Goal: Obtain resource: Obtain resource

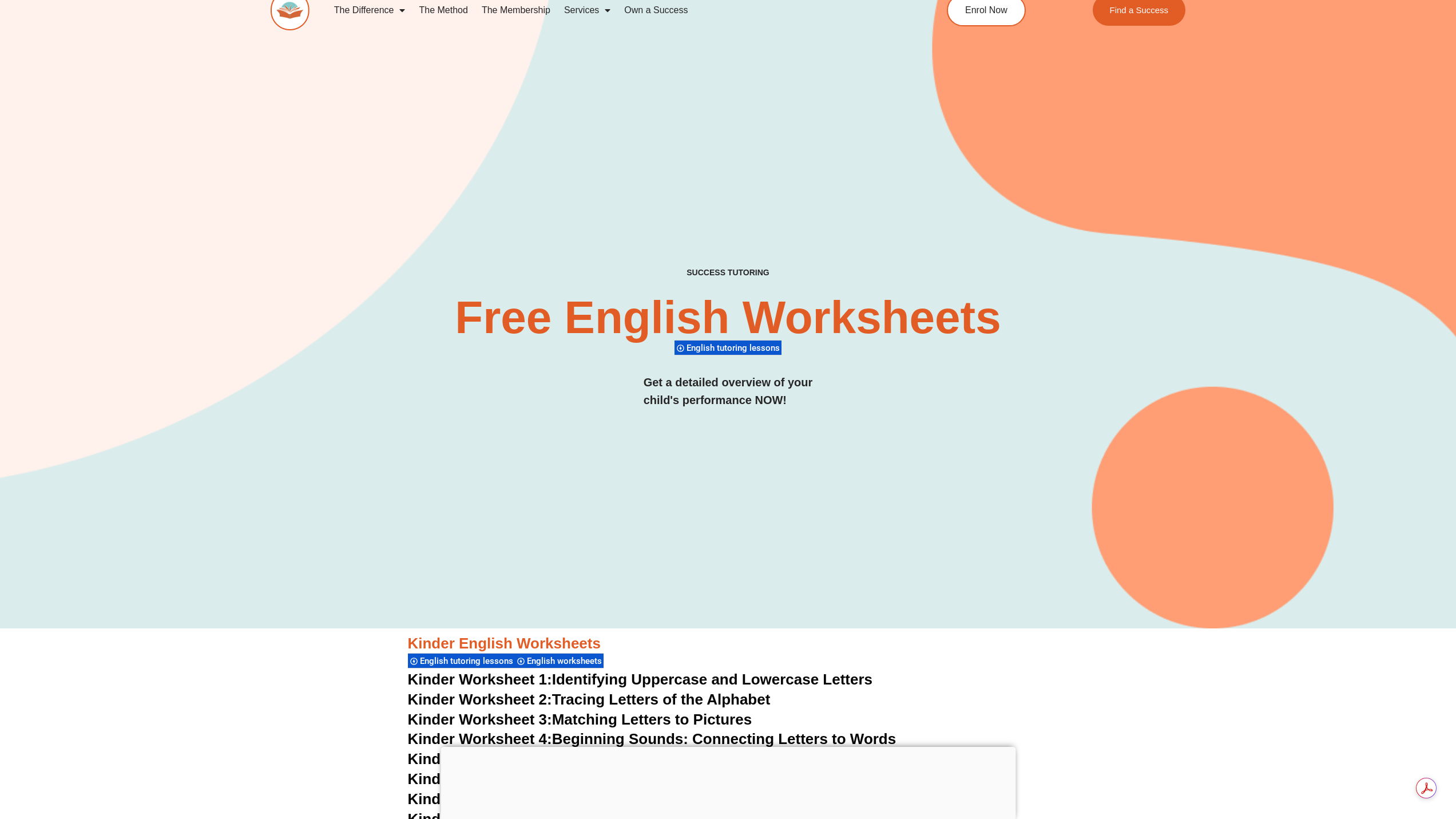
scroll to position [286, 0]
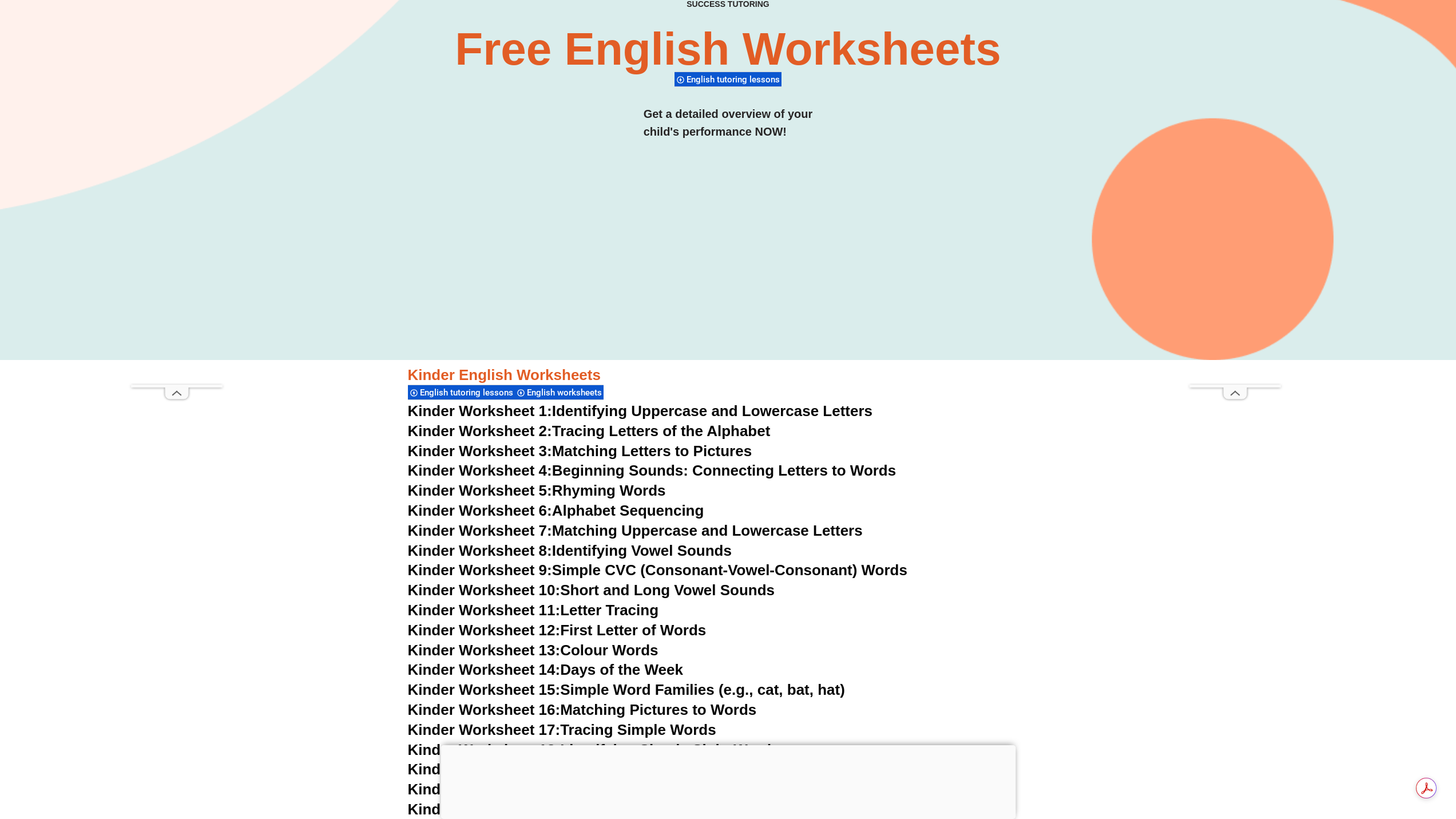
click at [728, 745] on div at bounding box center [728, 745] width 575 height 0
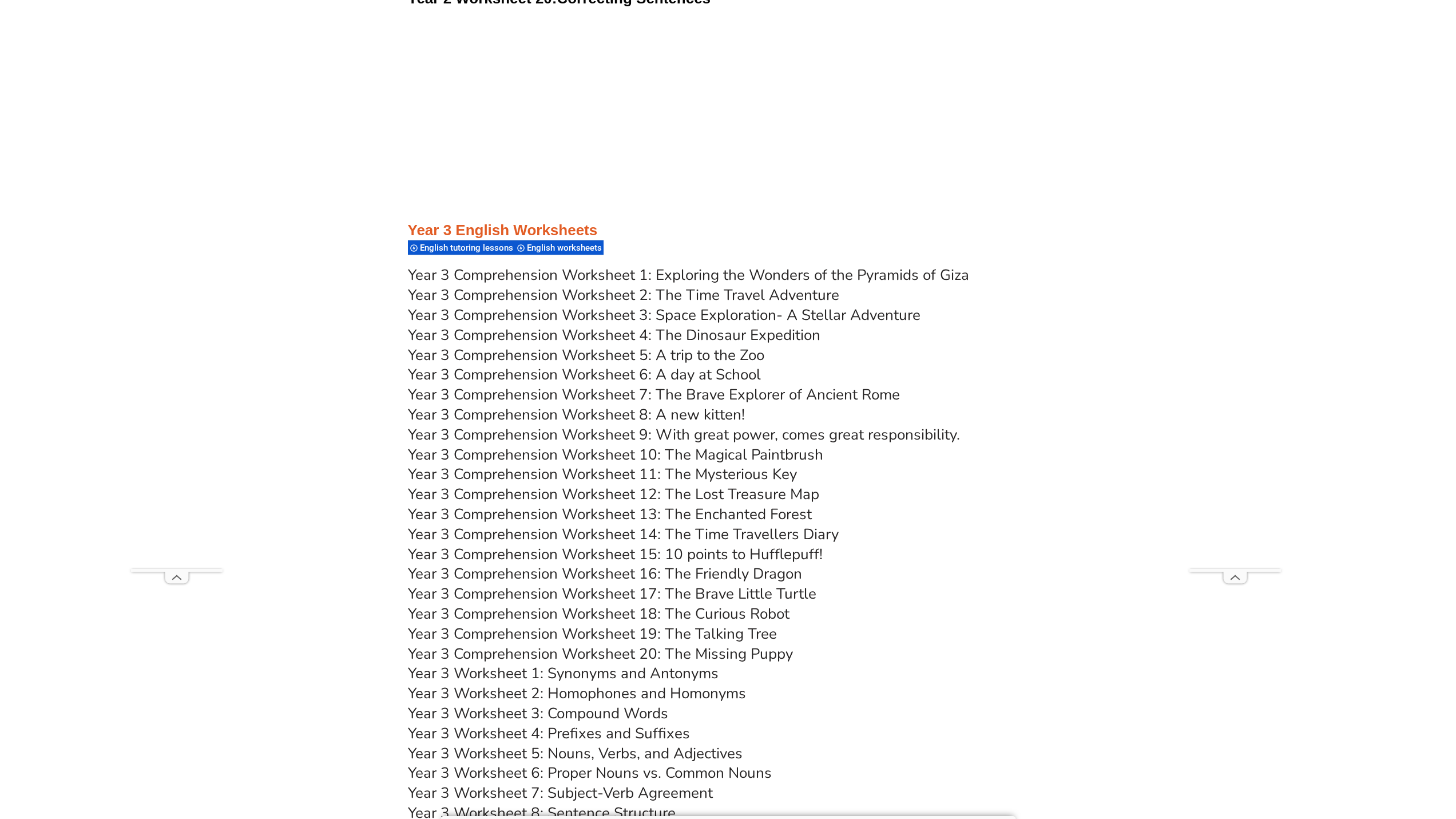
scroll to position [3833, 0]
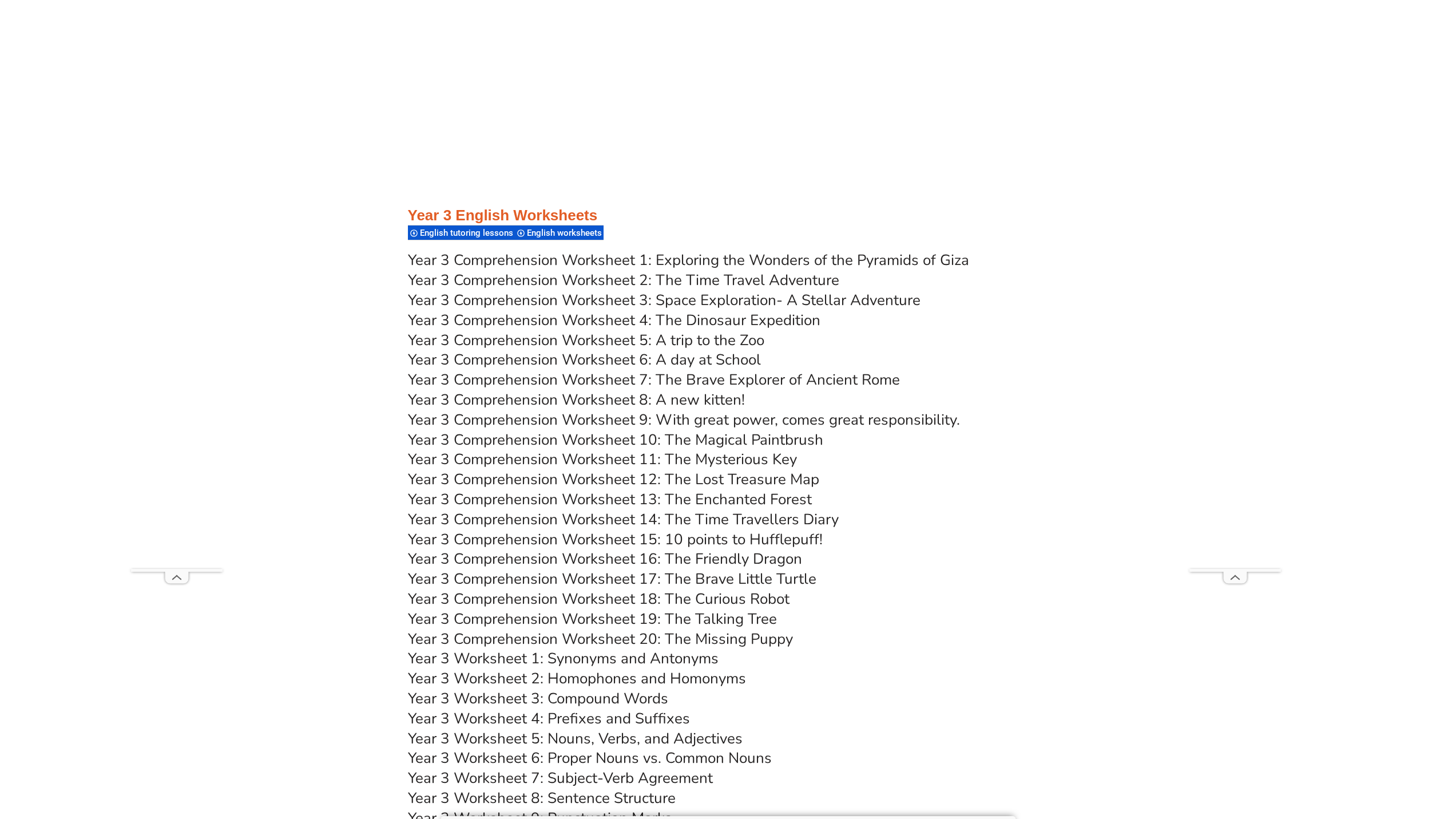
click at [574, 234] on span "English worksheets" at bounding box center [566, 233] width 78 height 11
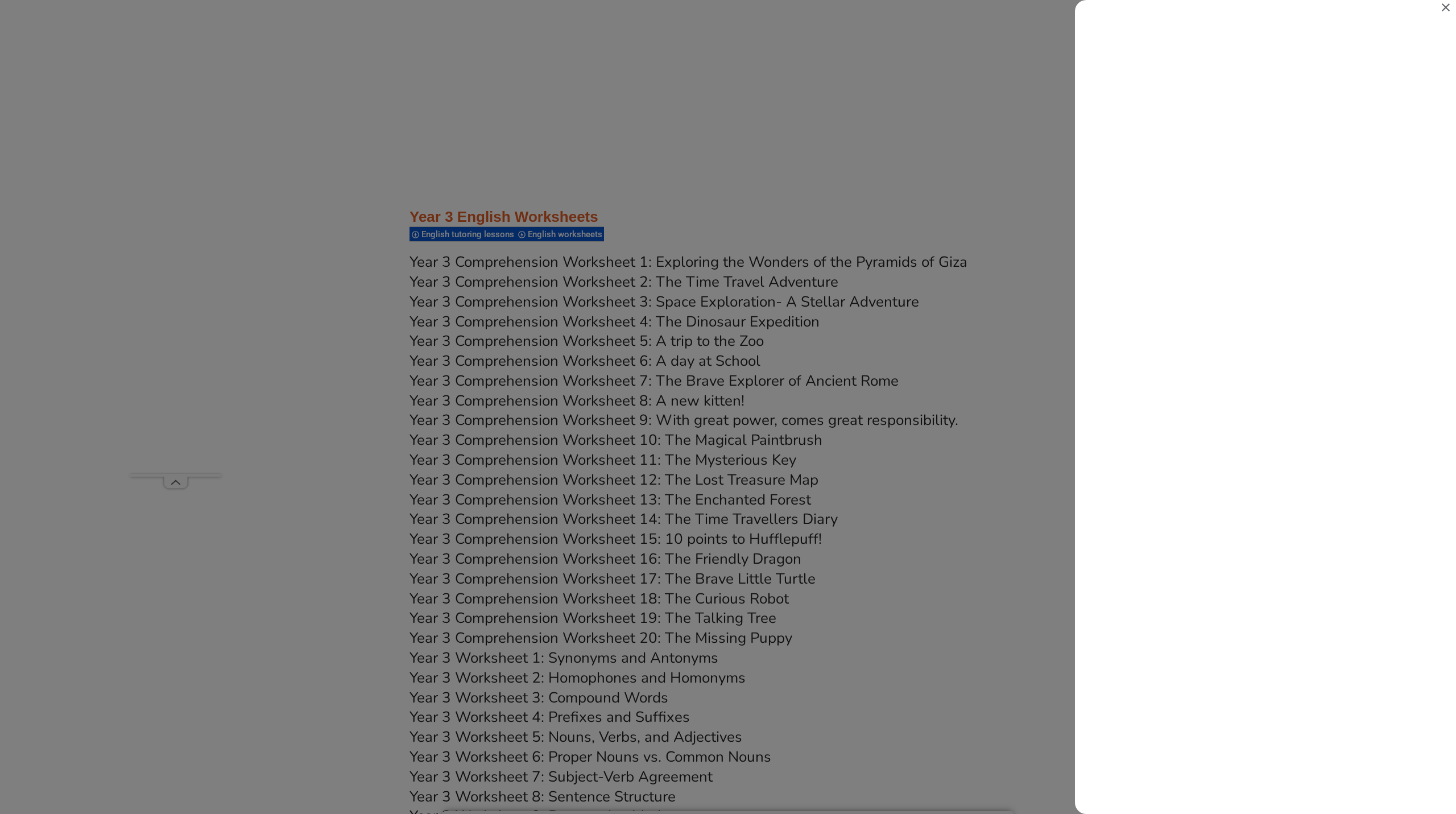
scroll to position [0, 0]
click at [1445, 6] on icon "Close" at bounding box center [1446, 8] width 14 height 14
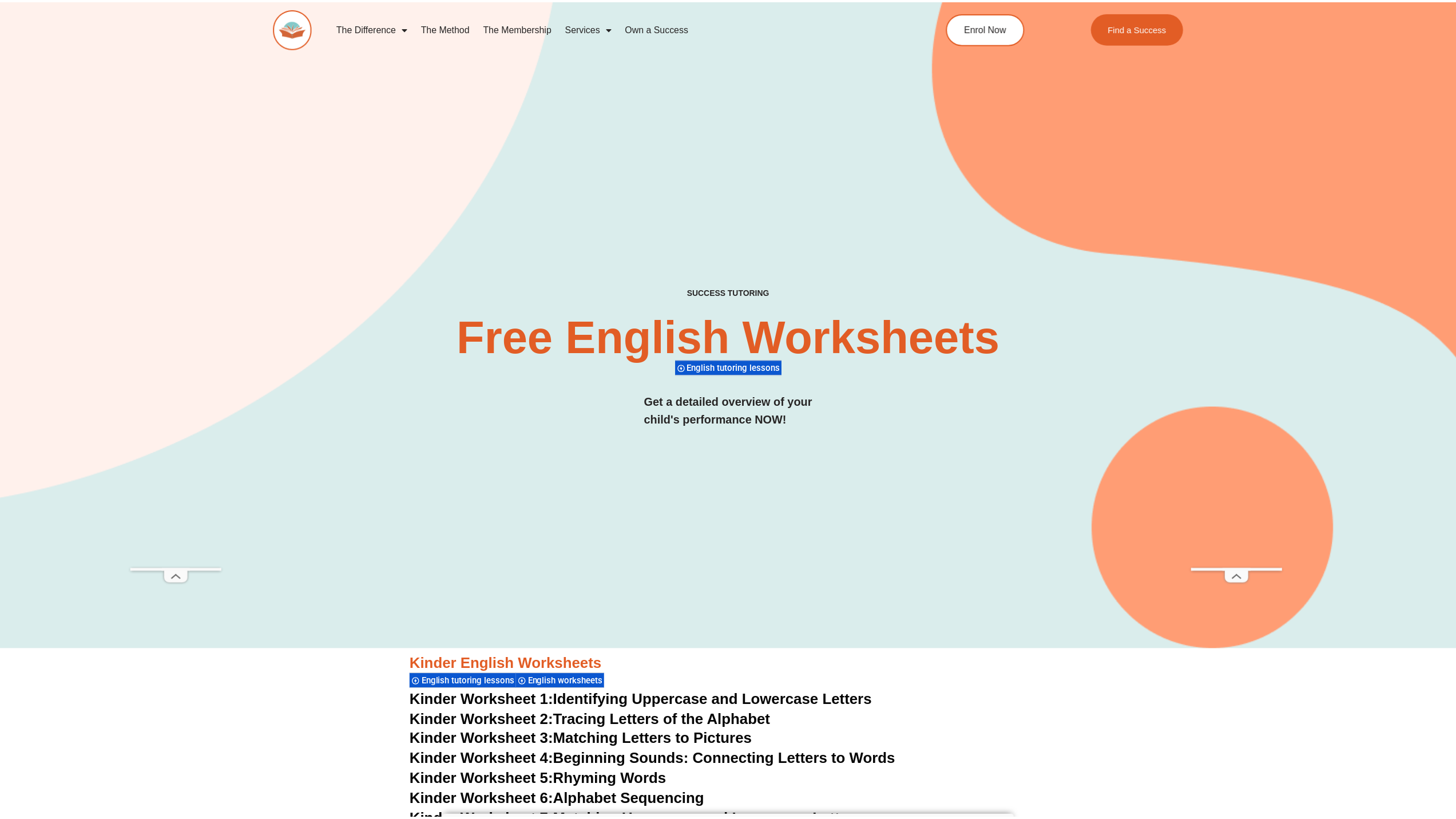
scroll to position [3833, 0]
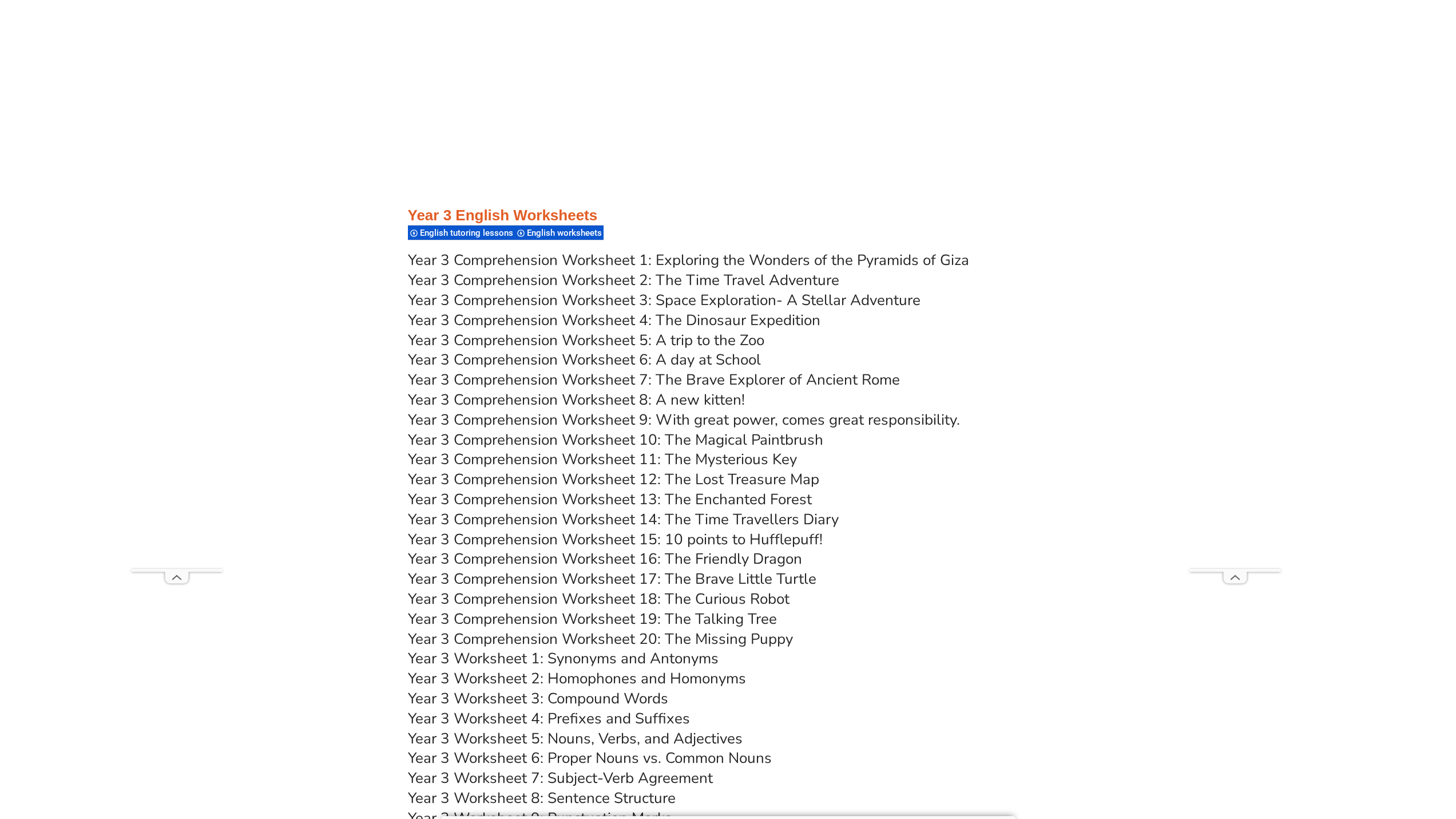
click at [610, 260] on link "Year 3 Comprehension Worksheet 1: Exploring the Wonders of the Pyramids of Giza" at bounding box center [689, 260] width 561 height 20
drag, startPoint x: 672, startPoint y: 280, endPoint x: 1056, endPoint y: 420, distance: 408.7
click at [699, 281] on link "Year 3 Comprehension Worksheet 2: The Time Travel Adventure" at bounding box center [624, 280] width 431 height 20
click at [688, 301] on link "Year 3 Comprehension Worksheet 3: Space Exploration- A Stellar Adventure" at bounding box center [664, 300] width 513 height 20
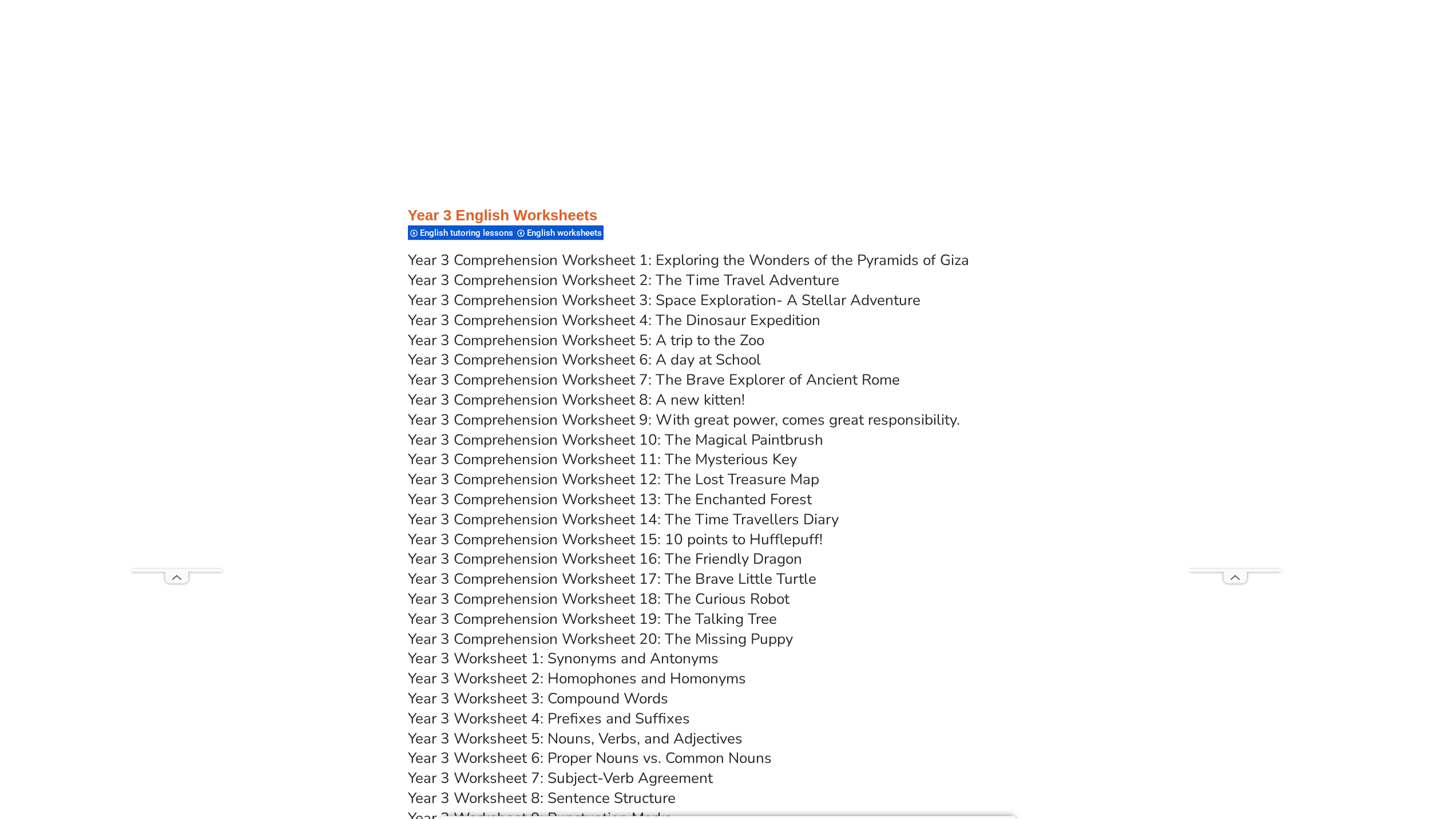
click at [694, 320] on link "Year 3 Comprehension Worksheet 4: The Dinosaur Expedition" at bounding box center [614, 319] width 413 height 20
click at [667, 340] on link "Year 3 Comprehension Worksheet 5: A trip to the Zoo" at bounding box center [586, 340] width 356 height 20
click at [648, 361] on link "Year 3 Comprehension Worksheet 6: A day at School" at bounding box center [584, 359] width 353 height 20
click at [713, 377] on link "Year 3 Comprehension Worksheet 7: The Brave Explorer of Ancient Rome" at bounding box center [654, 379] width 492 height 20
click at [662, 399] on link "Year 3 Comprehension Worksheet 8: A new kitten!" at bounding box center [576, 399] width 337 height 20
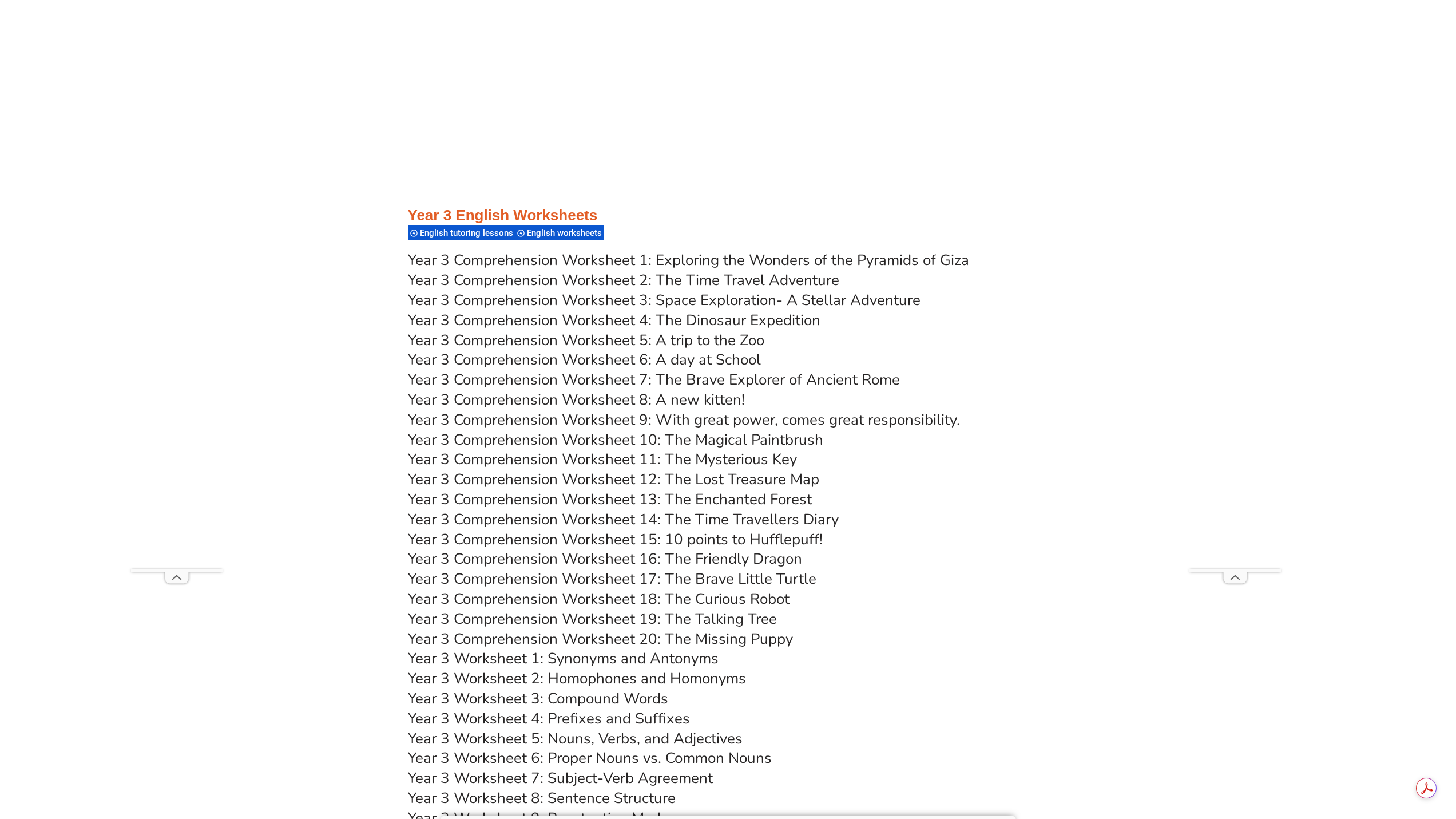
drag, startPoint x: 669, startPoint y: 500, endPoint x: 926, endPoint y: 507, distance: 257.1
click at [956, 515] on h3 "Year 3 Comprehension Worksheet 14: The Time Travellers Diary" at bounding box center [728, 519] width 640 height 19
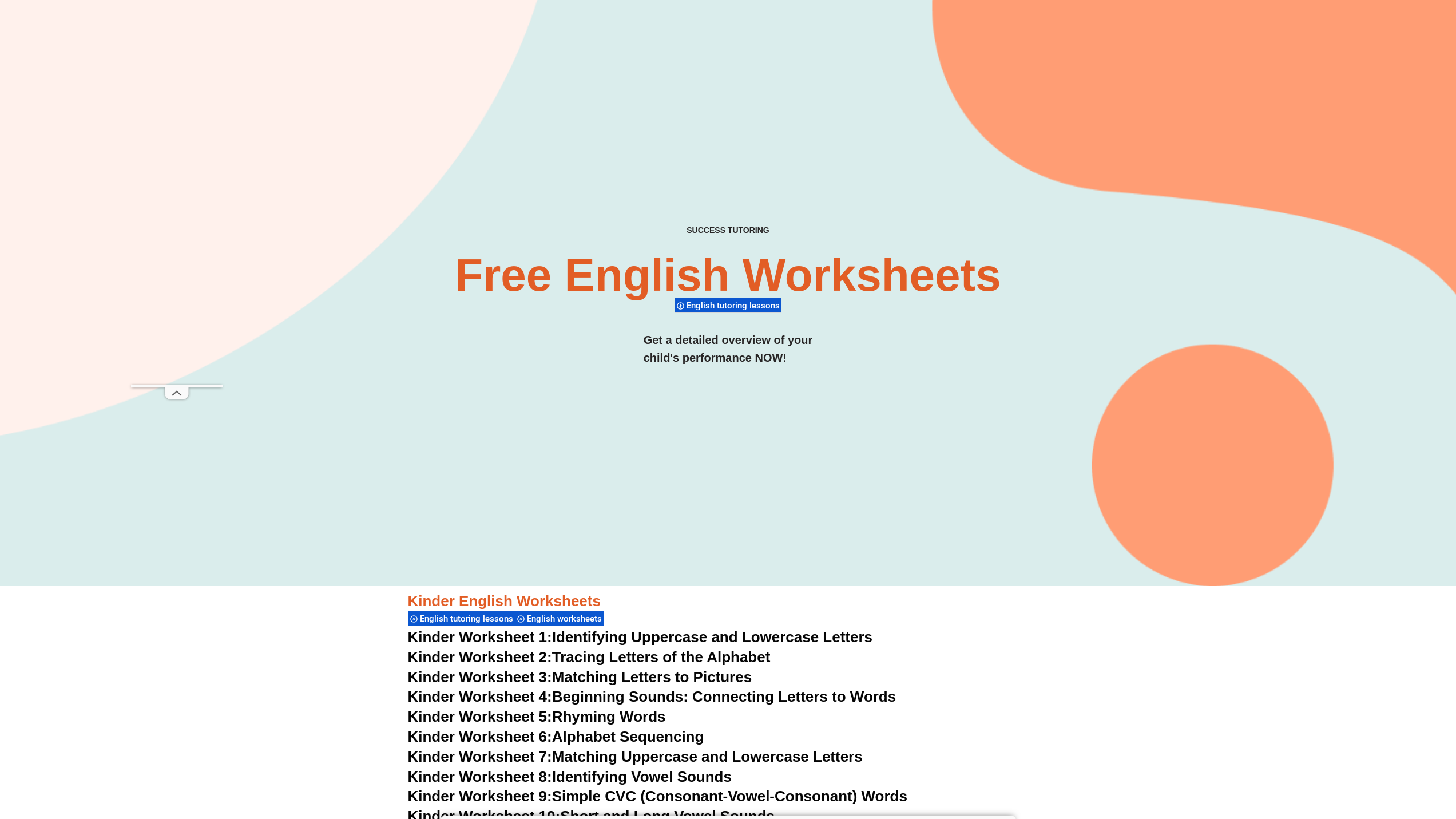
scroll to position [0, 0]
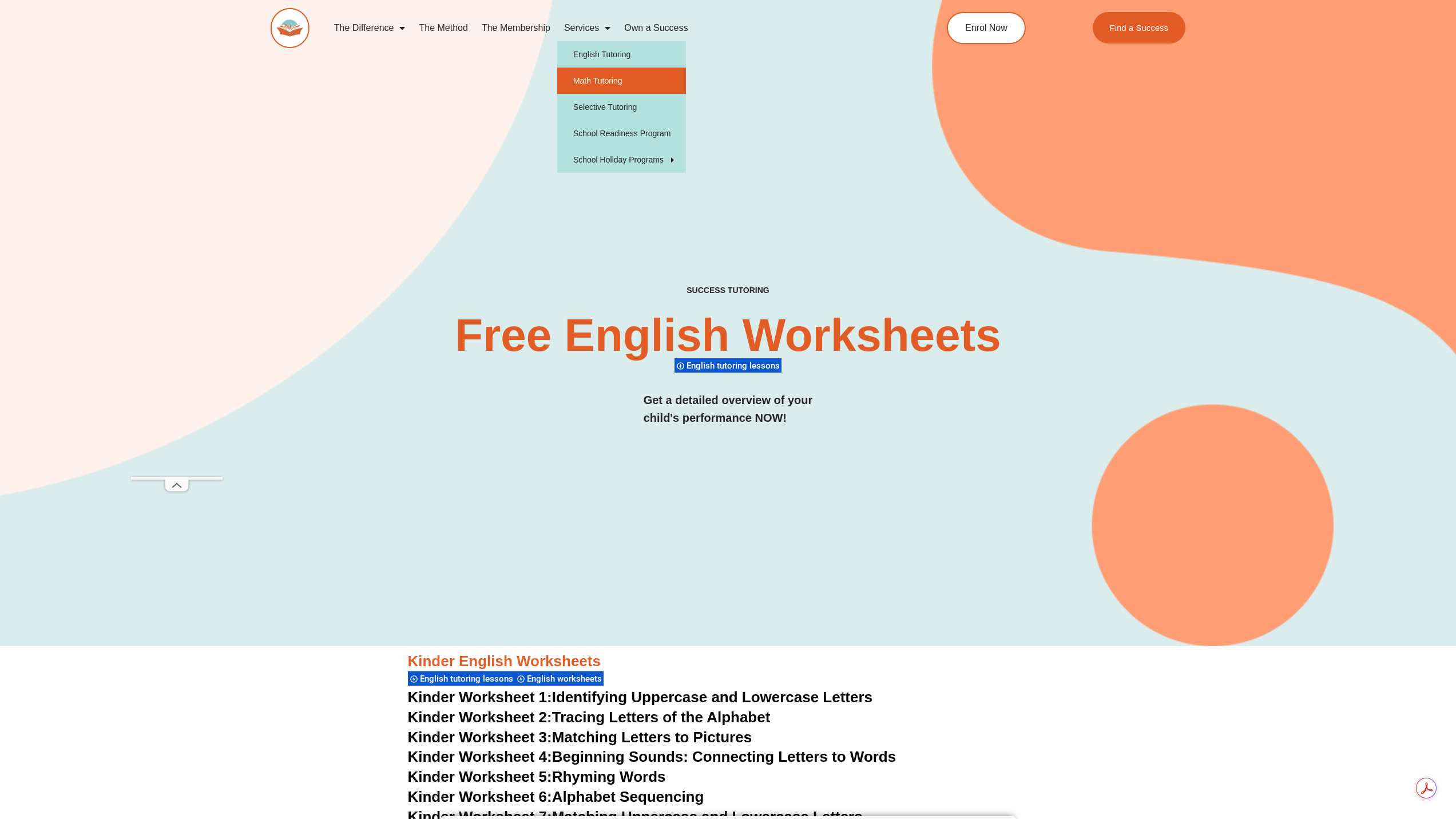
click at [612, 80] on link "Math Tutoring" at bounding box center [621, 81] width 128 height 26
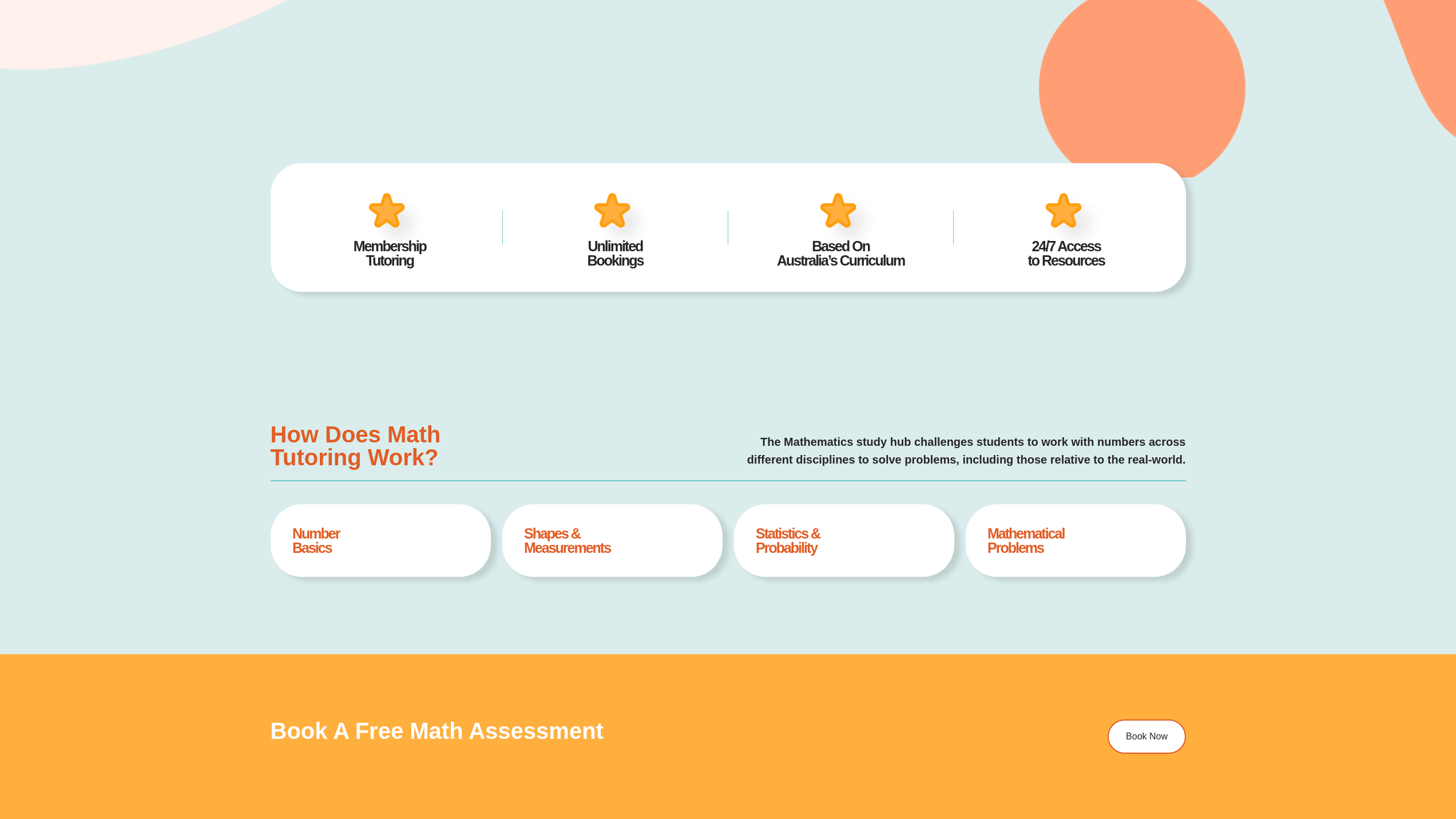
type input "*"
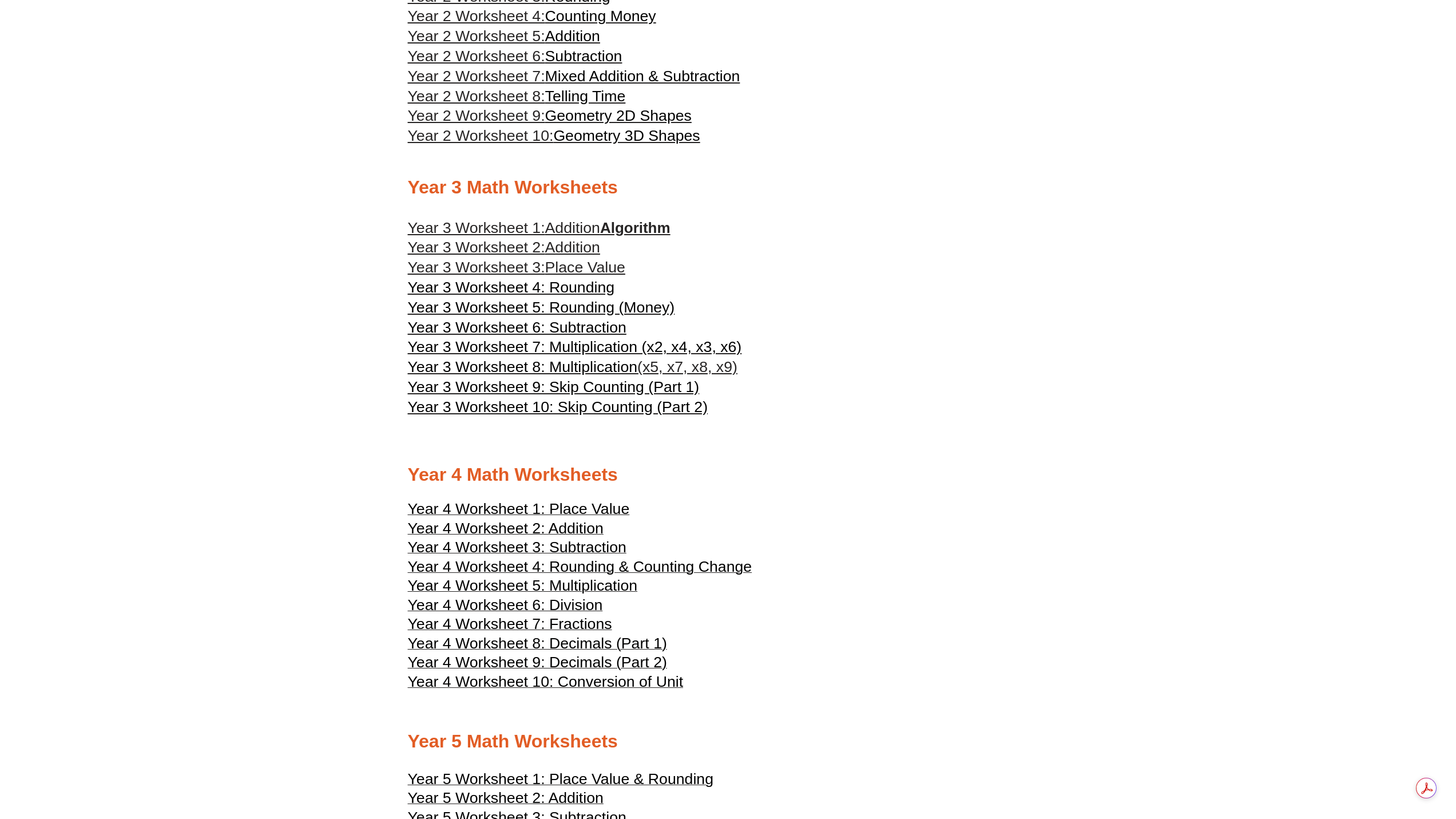
scroll to position [1316, 0]
